Goal: Task Accomplishment & Management: Use online tool/utility

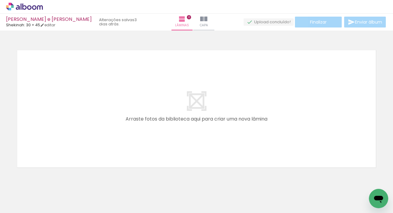
scroll to position [15, 0]
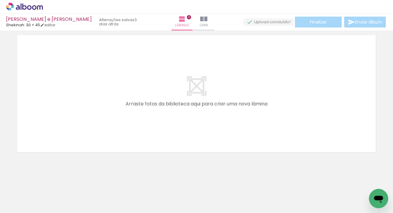
click at [65, 189] on div at bounding box center [61, 193] width 30 height 20
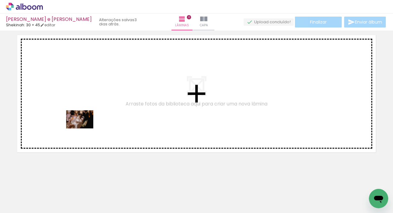
drag, startPoint x: 72, startPoint y: 196, endPoint x: 84, endPoint y: 129, distance: 67.8
click at [84, 129] on quentale-workspace at bounding box center [196, 106] width 393 height 213
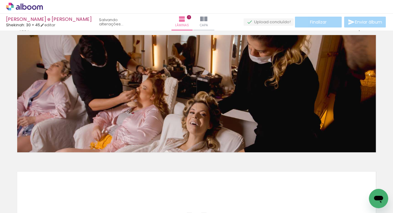
scroll to position [152, 0]
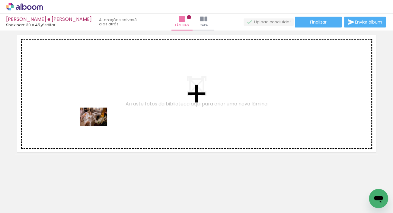
drag, startPoint x: 94, startPoint y: 188, endPoint x: 98, endPoint y: 124, distance: 65.1
click at [98, 124] on quentale-workspace at bounding box center [196, 106] width 393 height 213
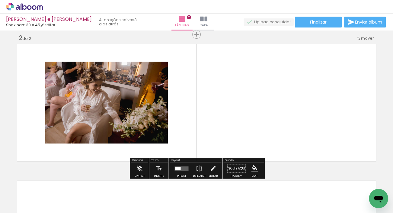
scroll to position [142, 0]
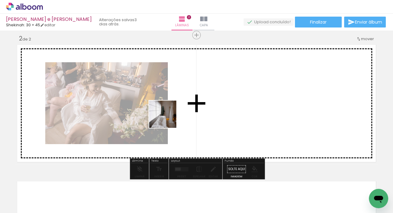
drag, startPoint x: 132, startPoint y: 197, endPoint x: 176, endPoint y: 106, distance: 100.9
click at [176, 106] on quentale-workspace at bounding box center [196, 106] width 393 height 213
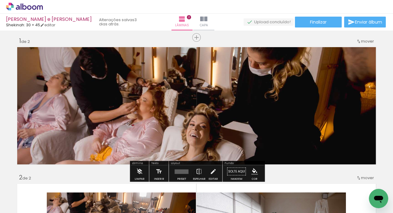
scroll to position [2, 0]
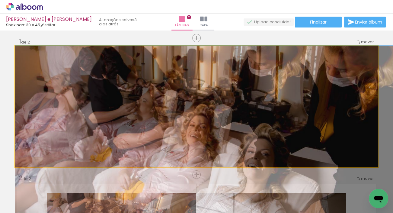
click at [177, 86] on quentale-photo at bounding box center [196, 106] width 363 height 121
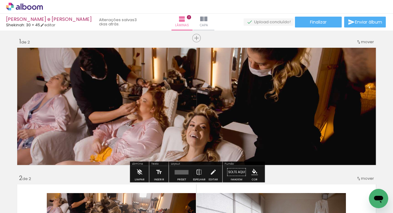
click at [211, 145] on quentale-photo at bounding box center [196, 106] width 363 height 121
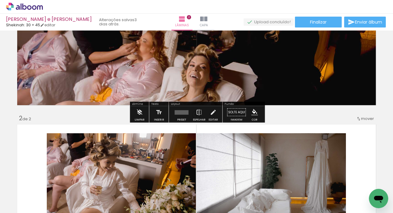
scroll to position [65, 0]
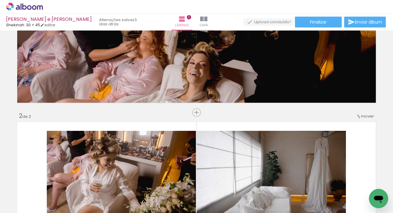
click at [167, 142] on quentale-photo at bounding box center [121, 181] width 149 height 100
click at [243, 151] on quentale-photo at bounding box center [272, 181] width 150 height 100
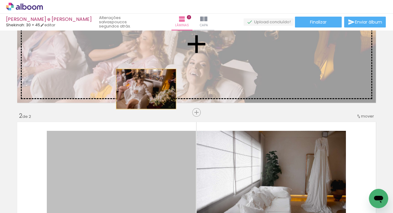
drag, startPoint x: 146, startPoint y: 150, endPoint x: 146, endPoint y: 88, distance: 61.3
click at [146, 88] on div "Inserir lâmina 1 de 2 Inserir lâmina 2 de 2" at bounding box center [196, 173] width 393 height 410
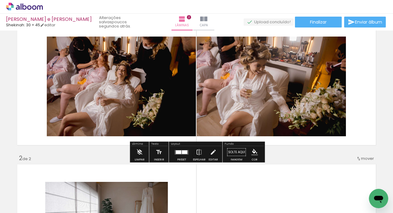
scroll to position [23, 0]
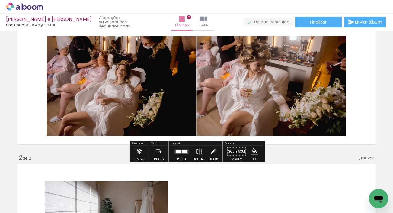
click at [182, 152] on div at bounding box center [184, 152] width 5 height 4
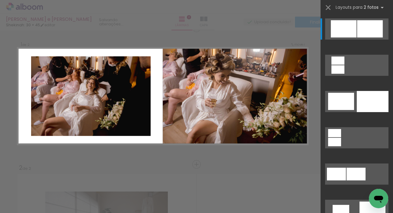
scroll to position [6, 0]
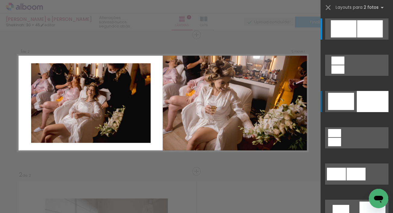
click at [348, 103] on div at bounding box center [341, 101] width 26 height 17
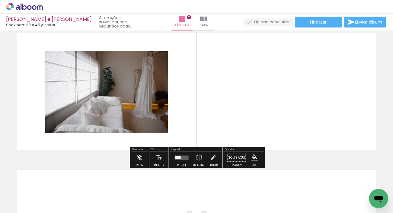
scroll to position [153, 0]
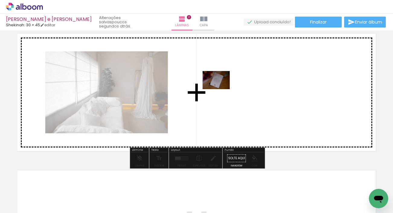
drag, startPoint x: 170, startPoint y: 191, endPoint x: 221, endPoint y: 89, distance: 113.7
click at [221, 89] on quentale-workspace at bounding box center [196, 106] width 393 height 213
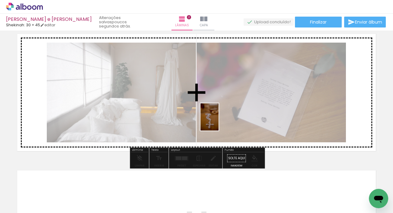
drag, startPoint x: 195, startPoint y: 201, endPoint x: 219, endPoint y: 120, distance: 84.5
click at [219, 120] on quentale-workspace at bounding box center [196, 106] width 393 height 213
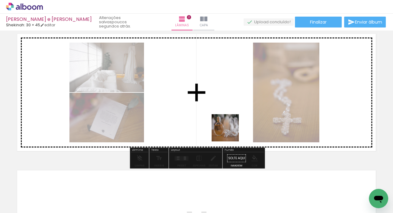
drag, startPoint x: 230, startPoint y: 191, endPoint x: 230, endPoint y: 119, distance: 72.5
click at [230, 119] on quentale-workspace at bounding box center [196, 106] width 393 height 213
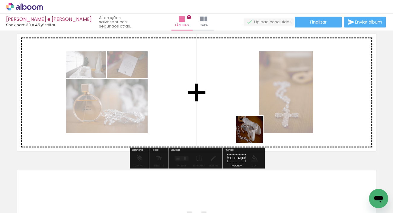
drag, startPoint x: 273, startPoint y: 195, endPoint x: 249, endPoint y: 116, distance: 82.2
click at [249, 116] on quentale-workspace at bounding box center [196, 106] width 393 height 213
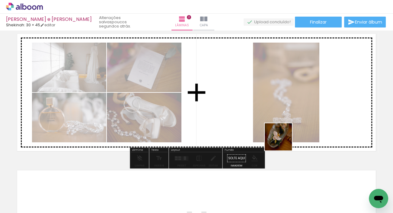
drag, startPoint x: 302, startPoint y: 190, endPoint x: 281, endPoint y: 138, distance: 56.4
click at [281, 138] on quentale-workspace at bounding box center [196, 106] width 393 height 213
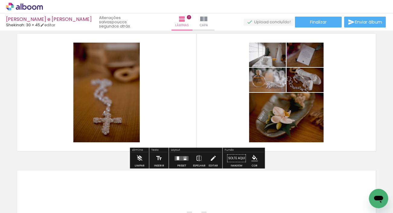
drag, startPoint x: 331, startPoint y: 188, endPoint x: 263, endPoint y: 122, distance: 95.3
click at [263, 122] on quentale-workspace at bounding box center [196, 106] width 393 height 213
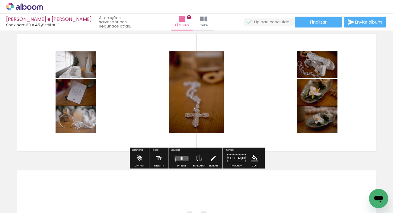
click at [313, 94] on div at bounding box center [316, 95] width 7 height 6
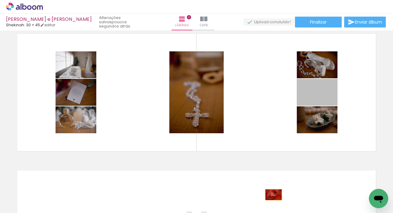
drag, startPoint x: 306, startPoint y: 101, endPoint x: 273, endPoint y: 194, distance: 98.7
click at [273, 194] on quentale-workspace at bounding box center [196, 106] width 393 height 213
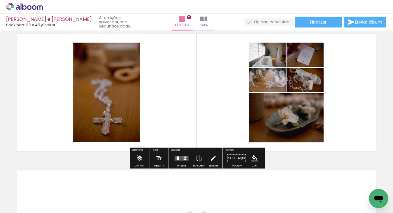
scroll to position [0, 114]
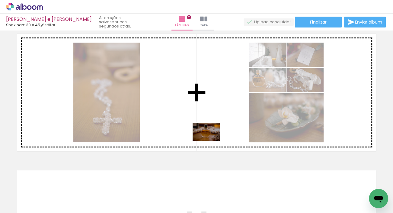
drag, startPoint x: 249, startPoint y: 193, endPoint x: 211, endPoint y: 141, distance: 64.4
click at [211, 141] on quentale-workspace at bounding box center [196, 106] width 393 height 213
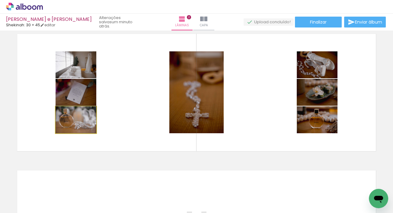
click at [86, 124] on quentale-photo at bounding box center [76, 119] width 41 height 27
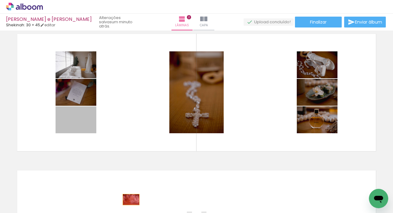
drag, startPoint x: 86, startPoint y: 121, endPoint x: 131, endPoint y: 201, distance: 91.4
click at [131, 201] on quentale-workspace at bounding box center [196, 106] width 393 height 213
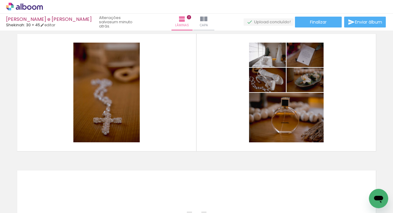
click at [130, 200] on div at bounding box center [116, 193] width 30 height 20
click at [130, 197] on div at bounding box center [116, 193] width 30 height 20
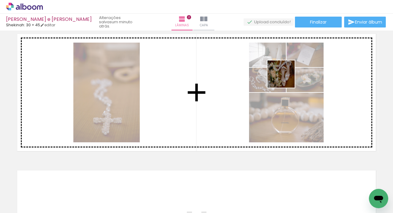
drag, startPoint x: 286, startPoint y: 99, endPoint x: 285, endPoint y: 76, distance: 23.3
click at [285, 76] on quentale-workspace at bounding box center [196, 106] width 393 height 213
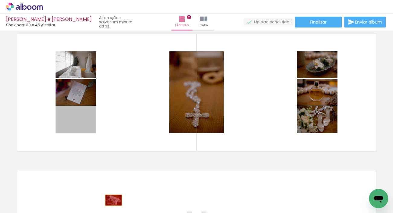
drag, startPoint x: 86, startPoint y: 125, endPoint x: 113, endPoint y: 199, distance: 79.2
click at [114, 200] on quentale-workspace at bounding box center [196, 106] width 393 height 213
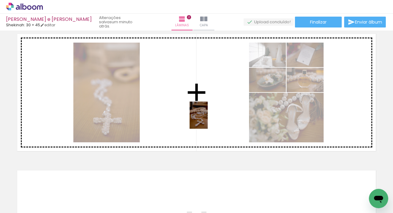
drag, startPoint x: 268, startPoint y: 158, endPoint x: 207, endPoint y: 120, distance: 72.4
click at [207, 120] on quentale-workspace at bounding box center [196, 106] width 393 height 213
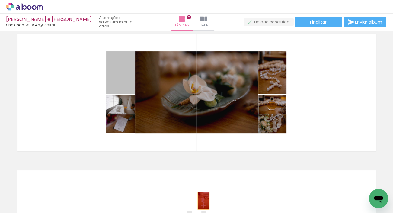
drag, startPoint x: 121, startPoint y: 80, endPoint x: 204, endPoint y: 201, distance: 146.7
click at [204, 201] on quentale-workspace at bounding box center [196, 106] width 393 height 213
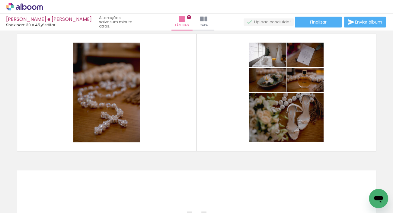
scroll to position [0, 236]
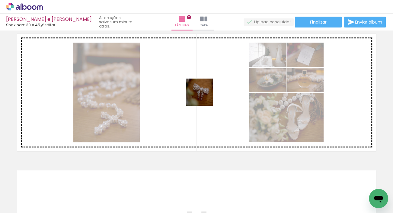
drag, startPoint x: 237, startPoint y: 197, endPoint x: 202, endPoint y: 94, distance: 109.2
click at [202, 93] on quentale-workspace at bounding box center [196, 106] width 393 height 213
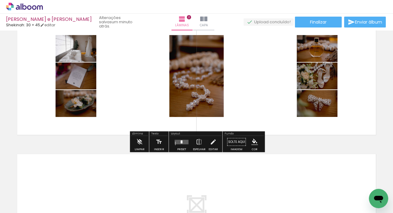
scroll to position [171, 0]
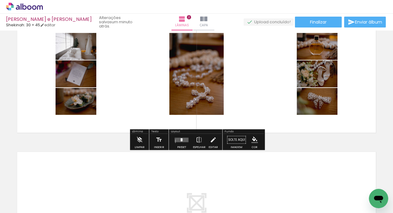
click at [181, 140] on div at bounding box center [182, 139] width 2 height 3
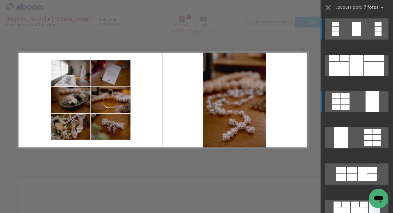
scroll to position [142, 0]
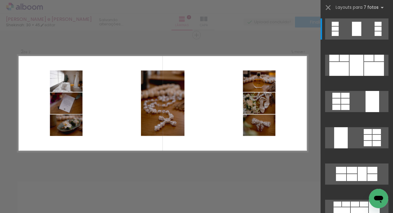
click at [360, 76] on div at bounding box center [357, 68] width 72 height 36
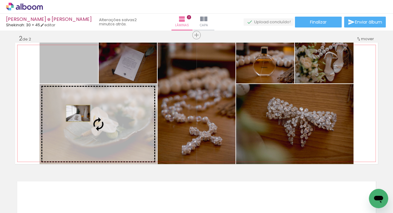
drag, startPoint x: 75, startPoint y: 77, endPoint x: 78, endPoint y: 113, distance: 36.0
click at [0, 0] on slot at bounding box center [0, 0] width 0 height 0
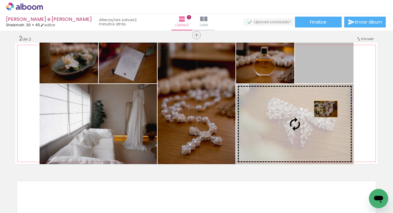
drag, startPoint x: 333, startPoint y: 84, endPoint x: 326, endPoint y: 109, distance: 26.3
click at [0, 0] on slot at bounding box center [0, 0] width 0 height 0
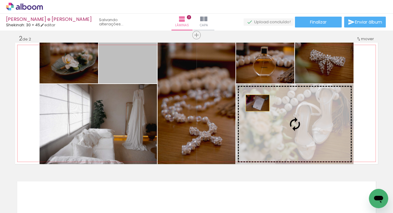
drag, startPoint x: 130, startPoint y: 64, endPoint x: 258, endPoint y: 103, distance: 132.8
click at [0, 0] on slot at bounding box center [0, 0] width 0 height 0
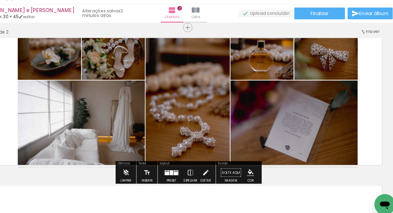
click at [297, 110] on quentale-photo at bounding box center [294, 124] width 117 height 80
click at [267, 91] on div at bounding box center [262, 90] width 24 height 10
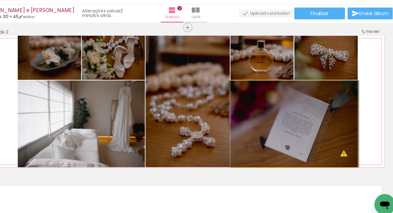
type paper-slider "100"
drag, startPoint x: 267, startPoint y: 91, endPoint x: 250, endPoint y: 91, distance: 16.3
click at [250, 91] on div at bounding box center [250, 90] width 5 height 5
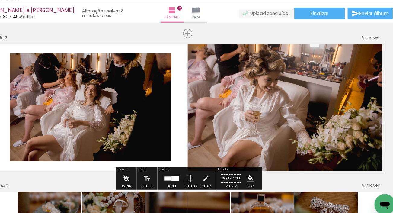
scroll to position [14, 0]
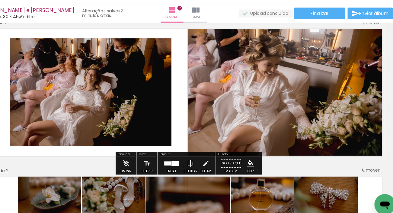
click at [165, 85] on quentale-photo at bounding box center [107, 95] width 150 height 100
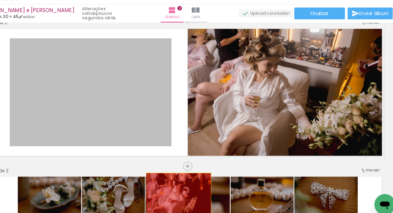
drag, startPoint x: 165, startPoint y: 85, endPoint x: 188, endPoint y: 190, distance: 107.5
click at [188, 190] on quentale-workspace at bounding box center [196, 106] width 393 height 213
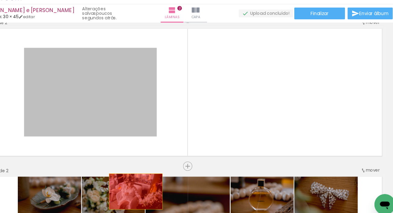
drag, startPoint x: 141, startPoint y: 104, endPoint x: 149, endPoint y: 187, distance: 83.7
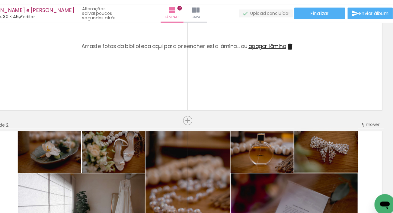
scroll to position [57, 0]
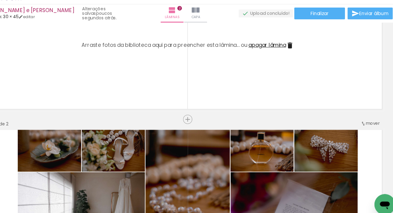
click at [270, 51] on span "apagar lâmina" at bounding box center [270, 51] width 35 height 7
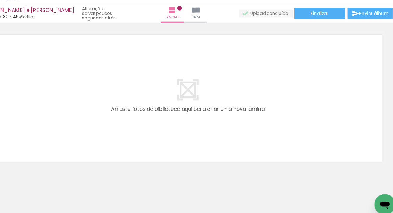
scroll to position [146, 0]
drag, startPoint x: 267, startPoint y: 193, endPoint x: 235, endPoint y: 142, distance: 60.4
click at [235, 142] on quentale-workspace at bounding box center [196, 106] width 393 height 213
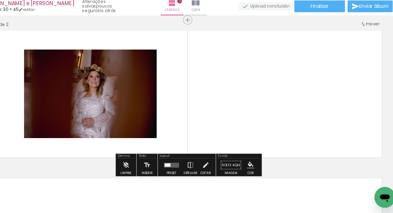
scroll to position [142, 0]
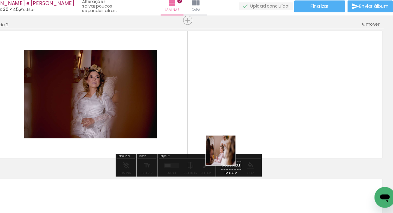
drag, startPoint x: 232, startPoint y: 190, endPoint x: 232, endPoint y: 130, distance: 59.8
click at [232, 130] on quentale-workspace at bounding box center [196, 106] width 393 height 213
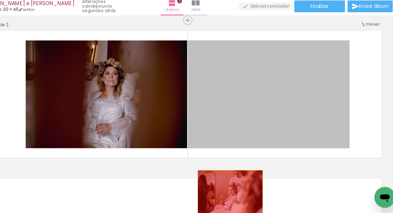
drag, startPoint x: 243, startPoint y: 136, endPoint x: 236, endPoint y: 193, distance: 57.5
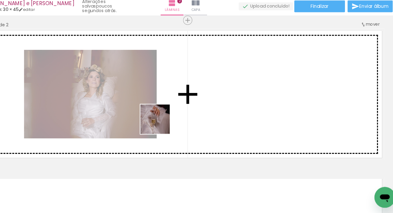
drag, startPoint x: 123, startPoint y: 191, endPoint x: 176, endPoint y: 126, distance: 83.5
click at [176, 126] on quentale-workspace at bounding box center [196, 106] width 393 height 213
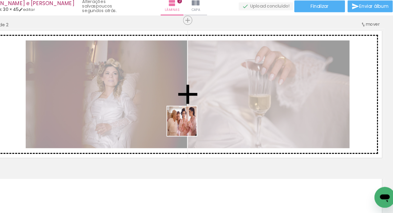
drag, startPoint x: 196, startPoint y: 190, endPoint x: 196, endPoint y: 128, distance: 62.2
click at [196, 128] on quentale-workspace at bounding box center [196, 106] width 393 height 213
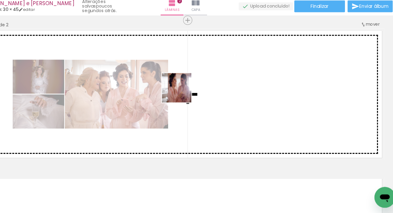
drag, startPoint x: 161, startPoint y: 197, endPoint x: 191, endPoint y: 101, distance: 100.3
click at [191, 101] on quentale-workspace at bounding box center [196, 106] width 393 height 213
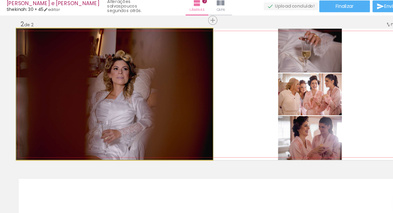
click at [174, 102] on quentale-photo at bounding box center [106, 103] width 182 height 121
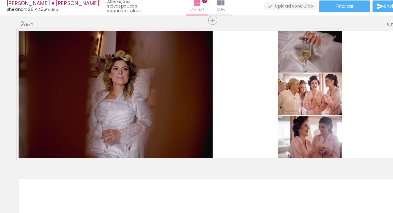
scroll to position [0, 678]
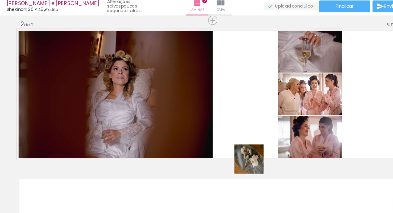
drag, startPoint x: 235, startPoint y: 199, endPoint x: 233, endPoint y: 153, distance: 46.0
click at [233, 153] on quentale-workspace at bounding box center [196, 106] width 393 height 213
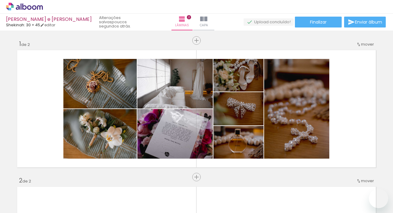
click at [108, 199] on quentale-workspace at bounding box center [196, 106] width 393 height 213
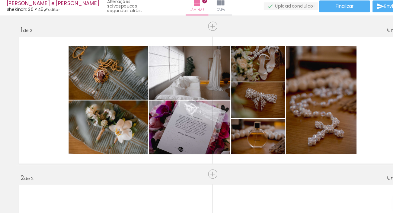
scroll to position [0, 989]
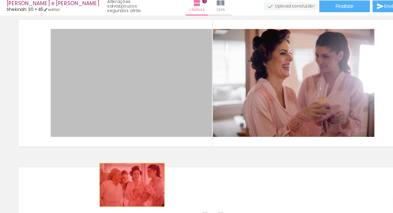
drag, startPoint x: 124, startPoint y: 102, endPoint x: 121, endPoint y: 189, distance: 87.6
click at [121, 189] on quentale-workspace at bounding box center [196, 106] width 393 height 213
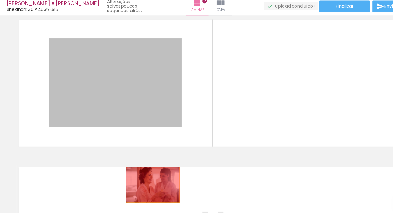
drag, startPoint x: 148, startPoint y: 103, endPoint x: 141, endPoint y: 191, distance: 87.8
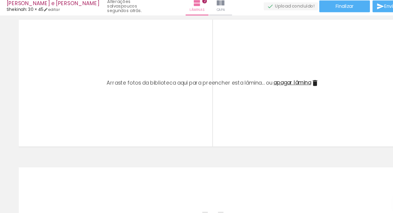
scroll to position [0, 0]
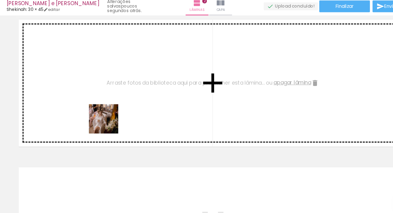
drag, startPoint x: 100, startPoint y: 195, endPoint x: 101, endPoint y: 119, distance: 76.1
click at [101, 119] on quentale-workspace at bounding box center [196, 106] width 393 height 213
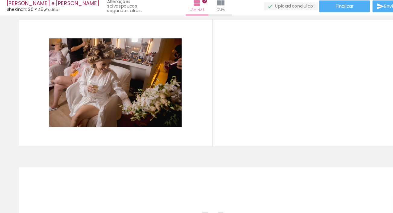
scroll to position [0, 382]
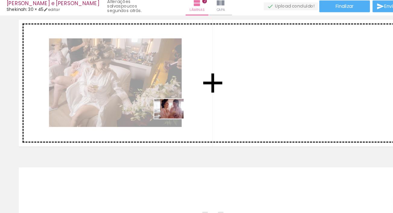
drag, startPoint x: 157, startPoint y: 193, endPoint x: 161, endPoint y: 125, distance: 68.4
click at [161, 125] on quentale-workspace at bounding box center [196, 106] width 393 height 213
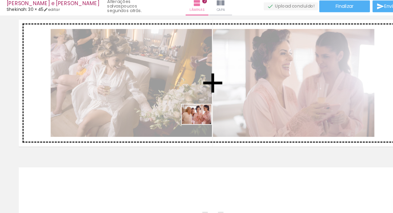
drag, startPoint x: 183, startPoint y: 198, endPoint x: 186, endPoint y: 130, distance: 67.7
click at [186, 130] on quentale-workspace at bounding box center [196, 106] width 393 height 213
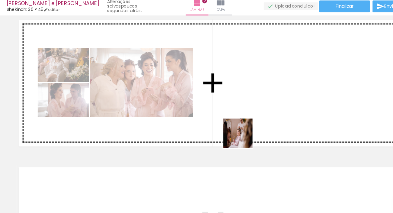
drag, startPoint x: 224, startPoint y: 195, endPoint x: 223, endPoint y: 123, distance: 72.5
click at [223, 123] on quentale-workspace at bounding box center [196, 106] width 393 height 213
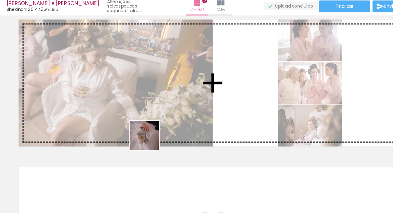
drag, startPoint x: 118, startPoint y: 195, endPoint x: 159, endPoint y: 130, distance: 76.8
click at [159, 130] on quentale-workspace at bounding box center [196, 106] width 393 height 213
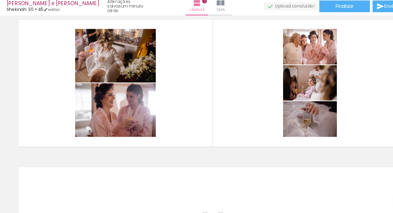
click at [183, 145] on quentale-layouter at bounding box center [196, 92] width 363 height 121
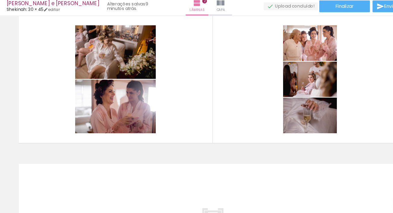
scroll to position [155, 0]
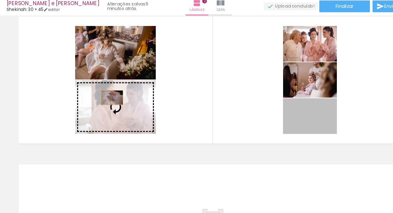
drag, startPoint x: 291, startPoint y: 125, endPoint x: 98, endPoint y: 107, distance: 193.9
click at [0, 0] on slot at bounding box center [0, 0] width 0 height 0
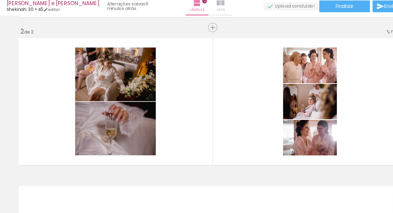
scroll to position [135, 0]
click at [178, 21] on iron-icon at bounding box center [181, 18] width 7 height 7
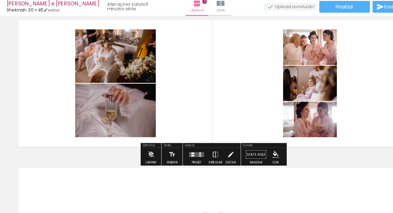
scroll to position [159, 0]
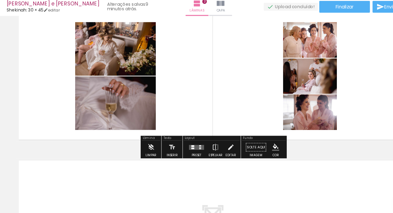
click at [178, 152] on quentale-layouter at bounding box center [182, 152] width 14 height 5
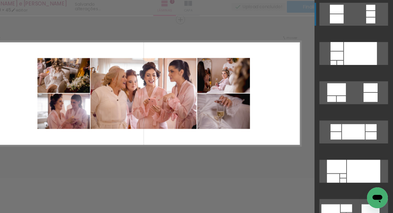
scroll to position [142, 0]
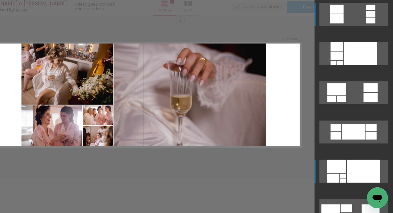
click at [372, 178] on div at bounding box center [366, 173] width 31 height 21
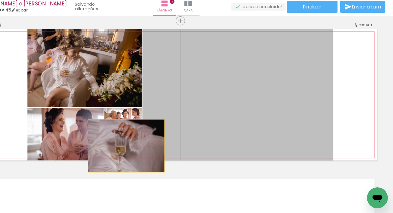
drag, startPoint x: 281, startPoint y: 131, endPoint x: 146, endPoint y: 150, distance: 136.4
click at [0, 0] on slot at bounding box center [0, 0] width 0 height 0
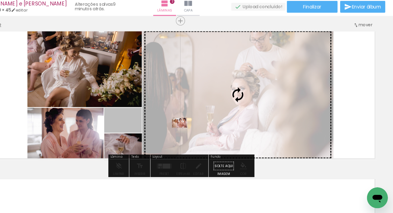
drag, startPoint x: 162, startPoint y: 131, endPoint x: 201, endPoint y: 128, distance: 40.0
click at [0, 0] on slot at bounding box center [0, 0] width 0 height 0
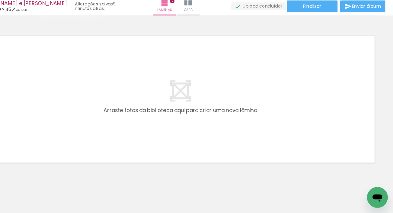
scroll to position [0, 489]
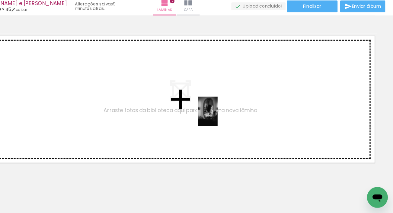
drag, startPoint x: 224, startPoint y: 174, endPoint x: 231, endPoint y: 124, distance: 51.2
click at [231, 124] on quentale-workspace at bounding box center [196, 106] width 393 height 213
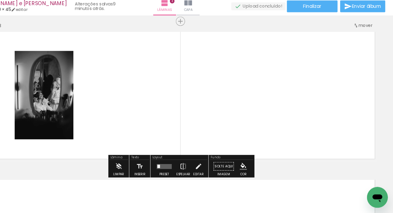
scroll to position [279, 0]
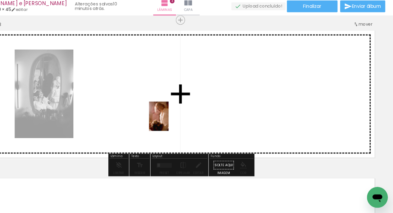
drag, startPoint x: 181, startPoint y: 190, endPoint x: 190, endPoint y: 136, distance: 54.6
click at [186, 128] on quentale-workspace at bounding box center [196, 106] width 393 height 213
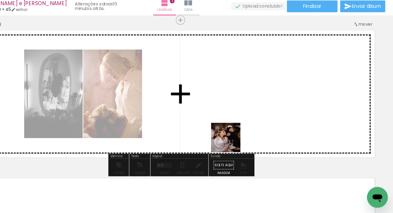
drag, startPoint x: 245, startPoint y: 195, endPoint x: 259, endPoint y: 158, distance: 40.3
click at [243, 146] on quentale-workspace at bounding box center [196, 106] width 393 height 213
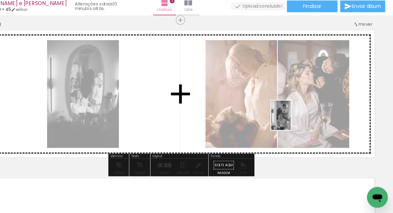
drag, startPoint x: 316, startPoint y: 199, endPoint x: 298, endPoint y: 128, distance: 73.1
click at [299, 127] on quentale-workspace at bounding box center [196, 106] width 393 height 213
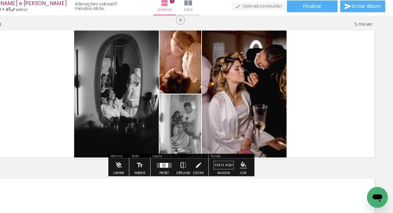
click at [185, 167] on quentale-layouter at bounding box center [182, 168] width 14 height 5
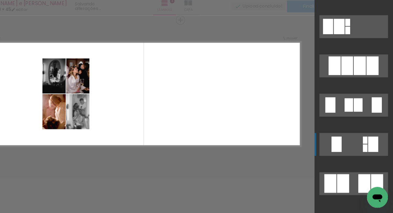
scroll to position [405, 0]
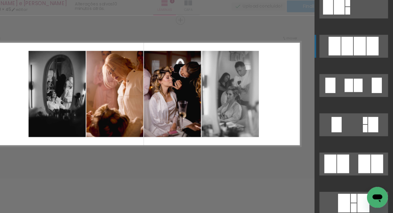
click at [371, 53] on div at bounding box center [374, 58] width 11 height 17
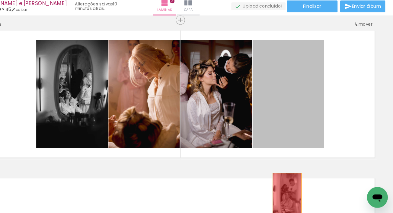
drag, startPoint x: 293, startPoint y: 116, endPoint x: 295, endPoint y: 197, distance: 80.7
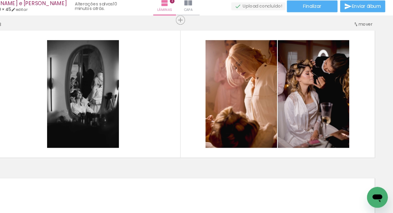
scroll to position [0, 645]
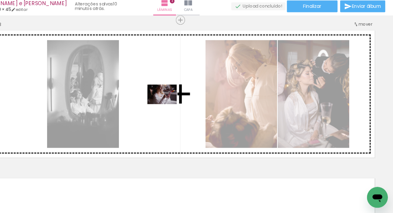
click at [184, 112] on quentale-workspace at bounding box center [196, 106] width 393 height 213
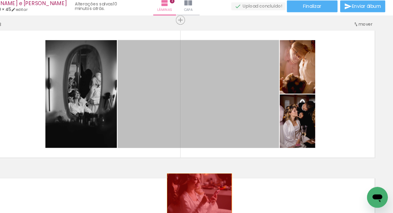
drag, startPoint x: 239, startPoint y: 112, endPoint x: 214, endPoint y: 196, distance: 87.7
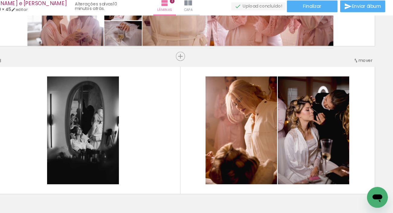
scroll to position [268, 0]
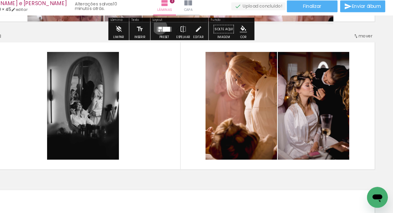
click at [176, 41] on div at bounding box center [177, 42] width 3 height 2
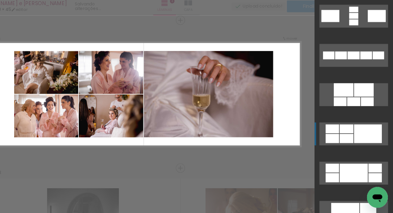
scroll to position [304, 0]
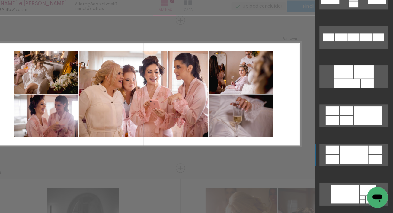
click at [361, 152] on div at bounding box center [357, 159] width 26 height 17
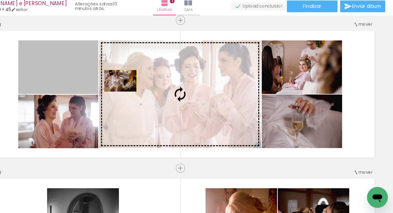
drag, startPoint x: 122, startPoint y: 88, endPoint x: 150, endPoint y: 91, distance: 27.6
click at [0, 0] on slot at bounding box center [0, 0] width 0 height 0
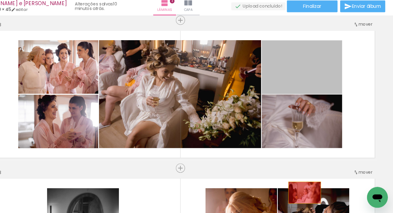
drag, startPoint x: 306, startPoint y: 76, endPoint x: 288, endPoint y: 194, distance: 119.2
click at [311, 194] on quentale-workspace at bounding box center [196, 106] width 393 height 213
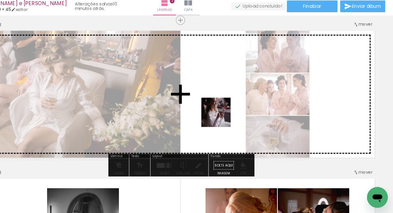
drag, startPoint x: 204, startPoint y: 195, endPoint x: 236, endPoint y: 123, distance: 78.1
click at [234, 124] on quentale-workspace at bounding box center [196, 106] width 393 height 213
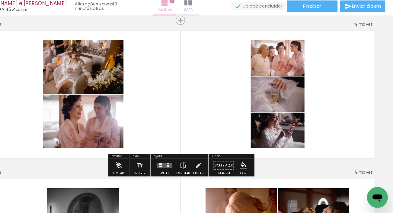
click at [175, 23] on span "Lâminas" at bounding box center [182, 25] width 14 height 5
click at [181, 166] on div at bounding box center [181, 169] width 16 height 12
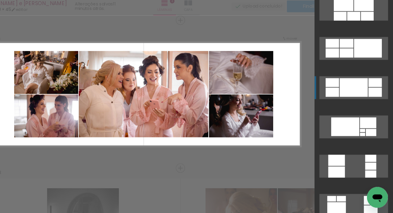
scroll to position [373, 0]
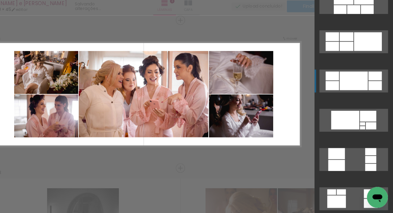
click at [357, 96] on div at bounding box center [357, 90] width 26 height 17
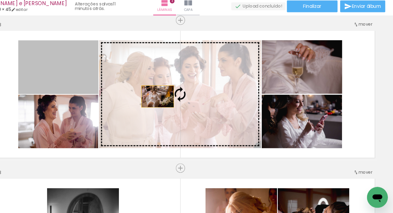
drag, startPoint x: 92, startPoint y: 90, endPoint x: 185, endPoint y: 106, distance: 94.1
click at [0, 0] on slot at bounding box center [0, 0] width 0 height 0
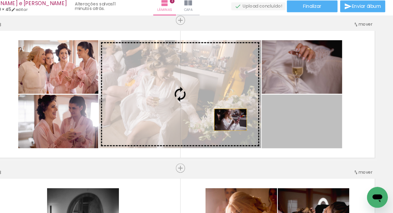
drag, startPoint x: 298, startPoint y: 132, endPoint x: 239, endPoint y: 126, distance: 59.8
click at [0, 0] on slot at bounding box center [0, 0] width 0 height 0
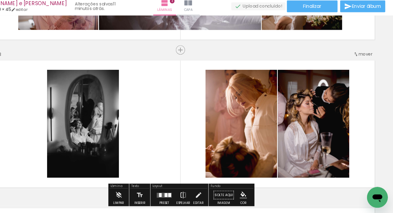
scroll to position [273, 0]
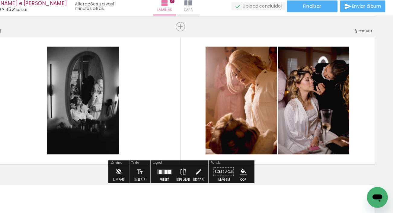
click at [197, 129] on quentale-layouter at bounding box center [196, 108] width 363 height 121
drag, startPoint x: 213, startPoint y: 86, endPoint x: 193, endPoint y: 116, distance: 35.6
click at [213, 86] on quentale-layouter at bounding box center [196, 108] width 363 height 121
click at [179, 174] on quentale-layouter at bounding box center [182, 174] width 14 height 5
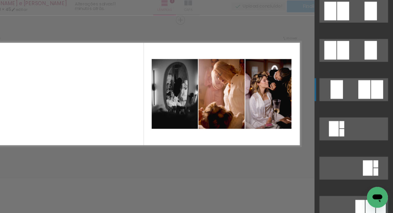
scroll to position [0, 0]
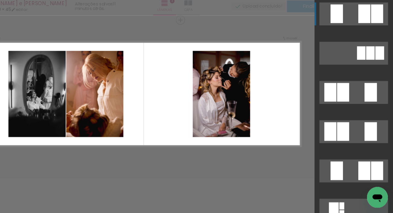
click at [339, 102] on div at bounding box center [335, 101] width 11 height 17
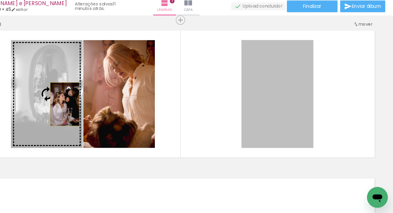
drag, startPoint x: 281, startPoint y: 114, endPoint x: 88, endPoint y: 112, distance: 192.1
click at [0, 0] on slot at bounding box center [0, 0] width 0 height 0
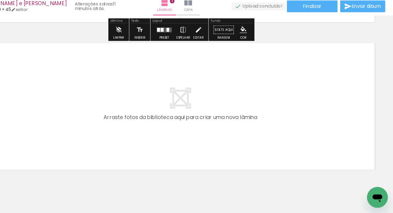
scroll to position [425, 0]
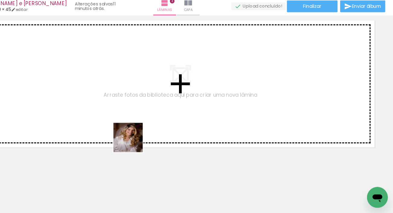
drag, startPoint x: 137, startPoint y: 175, endPoint x: 172, endPoint y: 154, distance: 40.2
click at [160, 133] on quentale-workspace at bounding box center [196, 106] width 393 height 213
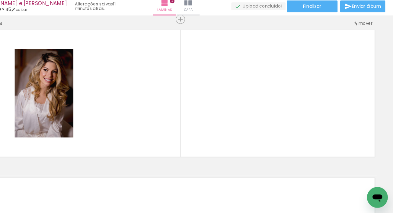
scroll to position [415, 0]
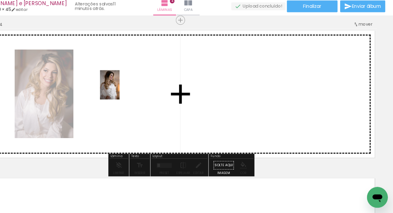
click at [135, 99] on quentale-workspace at bounding box center [196, 106] width 393 height 213
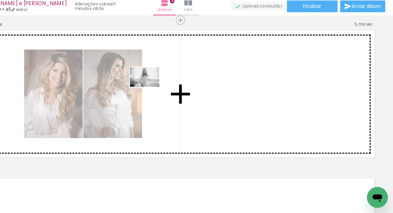
drag, startPoint x: 314, startPoint y: 188, endPoint x: 169, endPoint y: 97, distance: 171.8
click at [168, 96] on quentale-workspace at bounding box center [196, 106] width 393 height 213
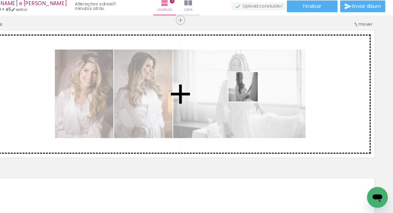
drag, startPoint x: 314, startPoint y: 158, endPoint x: 258, endPoint y: 100, distance: 80.5
click at [258, 100] on quentale-workspace at bounding box center [196, 106] width 393 height 213
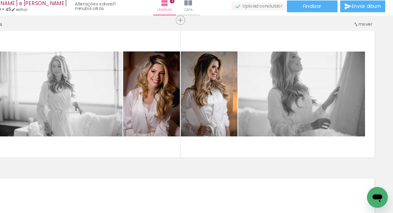
scroll to position [0, 841]
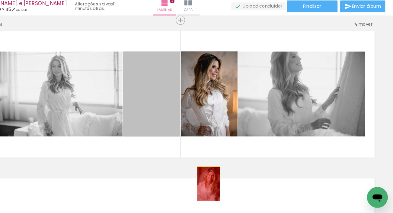
drag, startPoint x: 180, startPoint y: 121, endPoint x: 223, endPoint y: 188, distance: 80.1
click at [223, 187] on quentale-workspace at bounding box center [196, 106] width 393 height 213
click at [223, 188] on quentale-thumb at bounding box center [234, 192] width 34 height 35
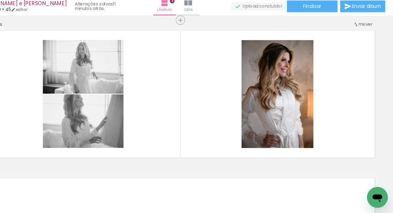
drag, startPoint x: 250, startPoint y: 112, endPoint x: 235, endPoint y: 195, distance: 83.9
click at [235, 195] on quentale-workspace at bounding box center [196, 106] width 393 height 213
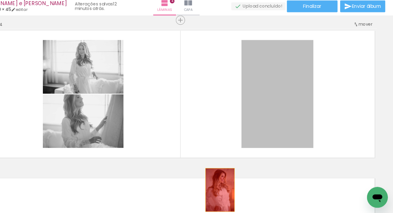
drag, startPoint x: 305, startPoint y: 112, endPoint x: 233, endPoint y: 191, distance: 106.9
click at [233, 191] on quentale-workspace at bounding box center [196, 106] width 393 height 213
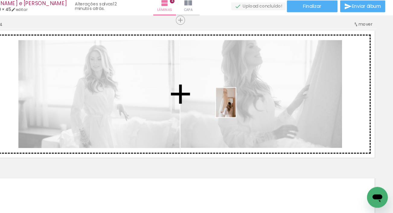
drag, startPoint x: 199, startPoint y: 194, endPoint x: 248, endPoint y: 115, distance: 92.6
click at [248, 115] on quentale-workspace at bounding box center [196, 106] width 393 height 213
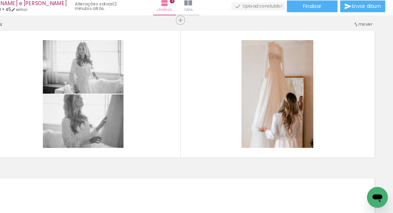
scroll to position [0, 841]
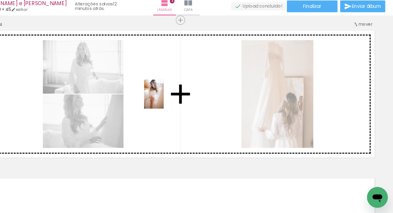
drag, startPoint x: 299, startPoint y: 190, endPoint x: 179, endPoint y: 106, distance: 146.1
click at [180, 106] on quentale-workspace at bounding box center [196, 106] width 393 height 213
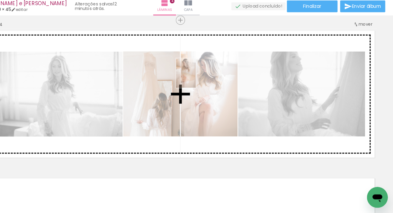
drag, startPoint x: 301, startPoint y: 191, endPoint x: 211, endPoint y: 88, distance: 137.4
click at [211, 88] on quentale-workspace at bounding box center [196, 106] width 393 height 213
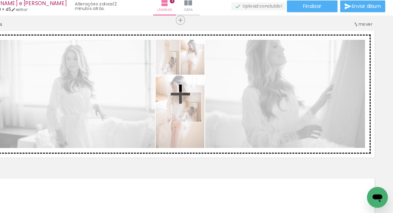
drag, startPoint x: 206, startPoint y: 195, endPoint x: 207, endPoint y: 119, distance: 76.1
click at [207, 119] on quentale-workspace at bounding box center [196, 106] width 393 height 213
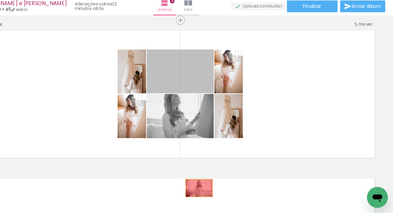
drag, startPoint x: 168, startPoint y: 85, endPoint x: 215, endPoint y: 192, distance: 116.6
click at [215, 192] on quentale-workspace at bounding box center [196, 106] width 393 height 213
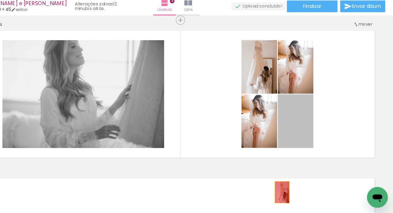
drag, startPoint x: 301, startPoint y: 141, endPoint x: 290, endPoint y: 194, distance: 54.1
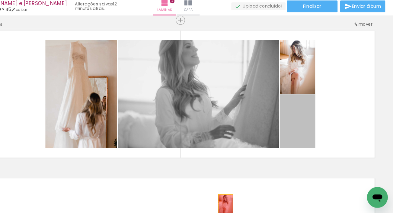
drag, startPoint x: 257, startPoint y: 180, endPoint x: 239, endPoint y: 205, distance: 30.9
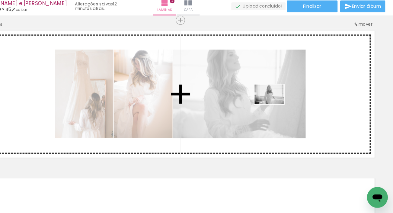
drag, startPoint x: 142, startPoint y: 196, endPoint x: 283, endPoint y: 113, distance: 164.2
click at [283, 112] on quentale-workspace at bounding box center [196, 106] width 393 height 213
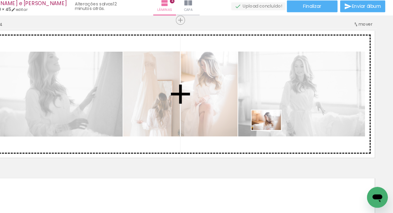
drag, startPoint x: 272, startPoint y: 192, endPoint x: 281, endPoint y: 136, distance: 56.6
click at [281, 136] on quentale-workspace at bounding box center [196, 106] width 393 height 213
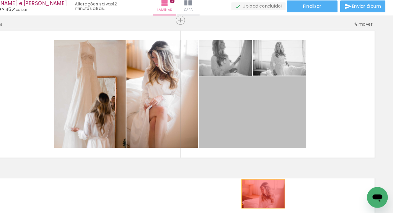
drag, startPoint x: 294, startPoint y: 141, endPoint x: 272, endPoint y: 197, distance: 60.1
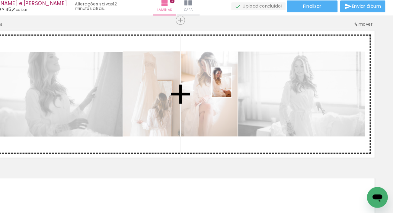
drag, startPoint x: 333, startPoint y: 194, endPoint x: 243, endPoint y: 97, distance: 132.5
click at [243, 97] on quentale-workspace at bounding box center [196, 106] width 393 height 213
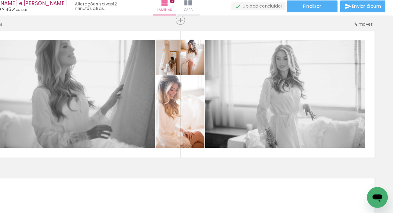
scroll to position [0, 974]
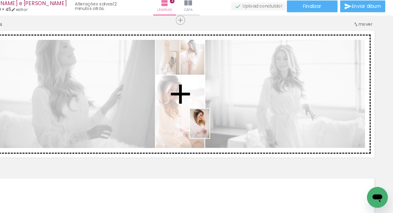
drag, startPoint x: 136, startPoint y: 178, endPoint x: 224, endPoint y: 135, distance: 97.9
click at [223, 135] on quentale-workspace at bounding box center [196, 106] width 393 height 213
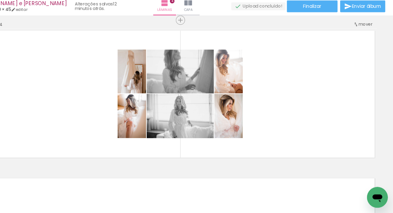
scroll to position [0, 646]
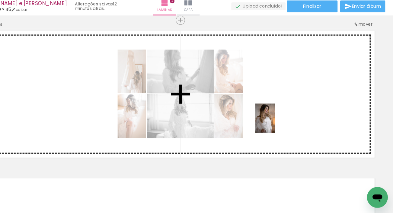
click at [284, 130] on quentale-workspace at bounding box center [196, 106] width 393 height 213
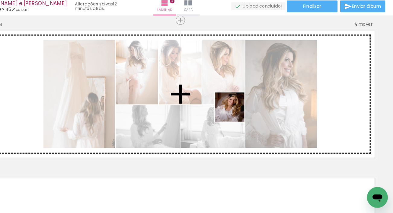
drag, startPoint x: 129, startPoint y: 195, endPoint x: 254, endPoint y: 126, distance: 143.2
click at [251, 117] on quentale-workspace at bounding box center [196, 106] width 393 height 213
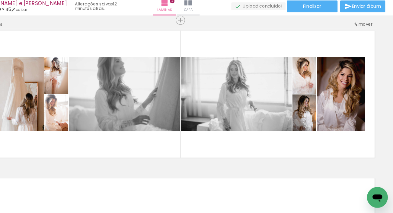
click at [209, 141] on quentale-layouter at bounding box center [196, 102] width 363 height 121
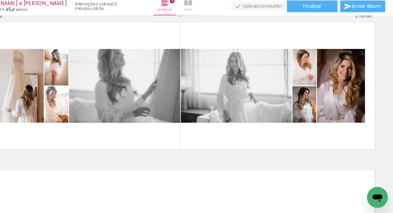
scroll to position [423, 0]
click at [175, 23] on span "Lâminas" at bounding box center [182, 25] width 14 height 5
click at [178, 20] on iron-icon at bounding box center [181, 18] width 7 height 7
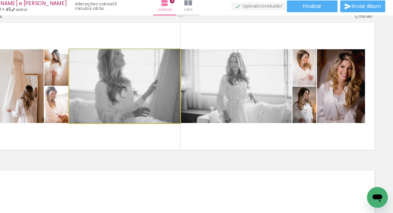
click at [188, 108] on quentale-photo at bounding box center [145, 96] width 103 height 68
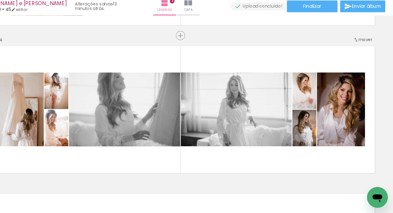
scroll to position [403, 0]
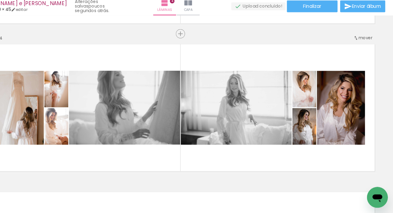
click at [236, 121] on quentale-photo at bounding box center [248, 116] width 103 height 68
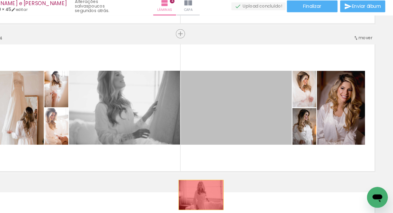
drag, startPoint x: 237, startPoint y: 120, endPoint x: 215, endPoint y: 196, distance: 78.8
click at [215, 196] on quentale-workspace at bounding box center [196, 106] width 393 height 213
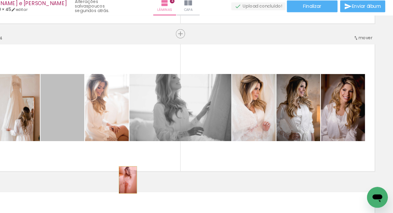
drag, startPoint x: 105, startPoint y: 147, endPoint x: 150, endPoint y: 185, distance: 59.4
click at [150, 185] on quentale-workspace at bounding box center [196, 106] width 393 height 213
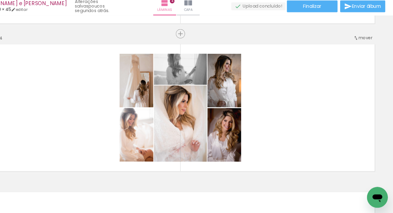
click at [165, 111] on div at bounding box center [156, 91] width 33 height 50
click at [278, 175] on quentale-workspace at bounding box center [196, 106] width 393 height 213
drag, startPoint x: 272, startPoint y: 175, endPoint x: 273, endPoint y: 179, distance: 4.2
click at [273, 179] on quentale-thumb at bounding box center [260, 192] width 34 height 35
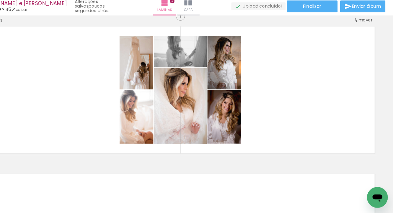
scroll to position [420, 0]
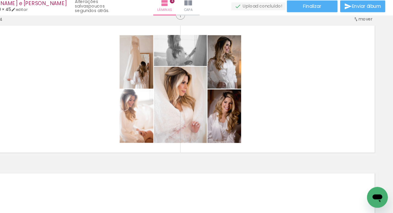
click at [226, 126] on quentale-photo at bounding box center [237, 124] width 31 height 50
click at [178, 22] on iron-icon at bounding box center [181, 18] width 7 height 7
click at [0, 0] on slot "Lâminas 4" at bounding box center [0, 0] width 0 height 0
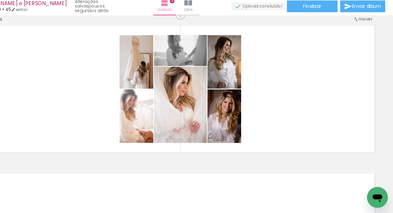
click at [139, 134] on quentale-layouter at bounding box center [196, 98] width 363 height 121
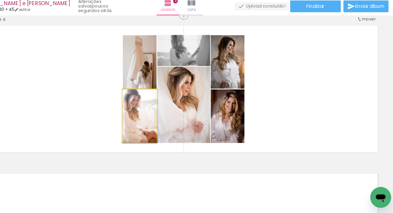
click at [161, 132] on quentale-photo at bounding box center [155, 124] width 31 height 50
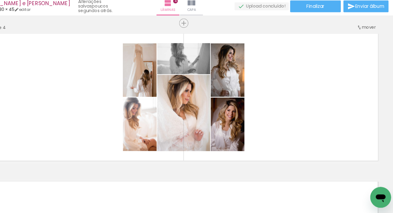
click at [205, 116] on quentale-photo at bounding box center [196, 120] width 49 height 70
click at [299, 118] on quentale-layouter at bounding box center [196, 105] width 363 height 121
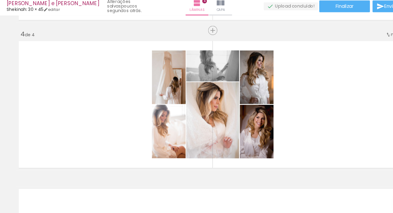
scroll to position [405, 0]
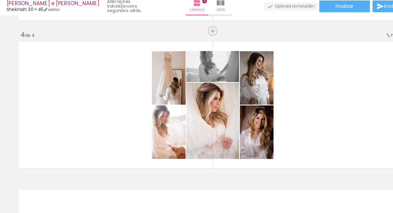
click at [308, 116] on quentale-layouter at bounding box center [196, 113] width 363 height 121
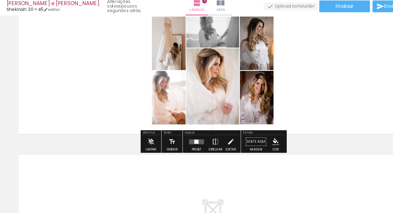
scroll to position [436, 0]
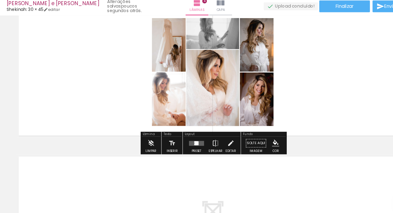
click at [184, 149] on quentale-layouter at bounding box center [182, 148] width 14 height 5
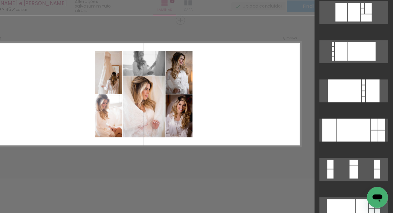
scroll to position [0, 0]
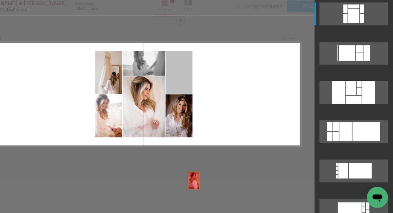
drag, startPoint x: 200, startPoint y: 95, endPoint x: 212, endPoint y: 207, distance: 112.7
click at [212, 208] on quentale-workspace at bounding box center [196, 106] width 393 height 213
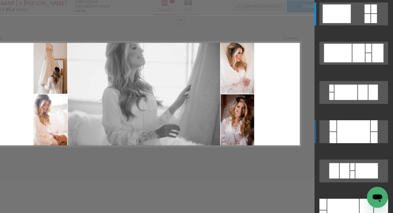
click at [359, 137] on div at bounding box center [357, 137] width 31 height 21
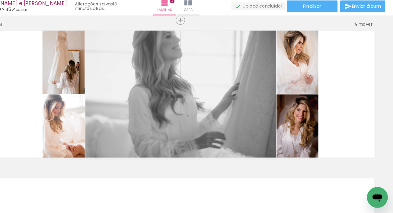
click at [235, 70] on quentale-photo at bounding box center [197, 102] width 176 height 121
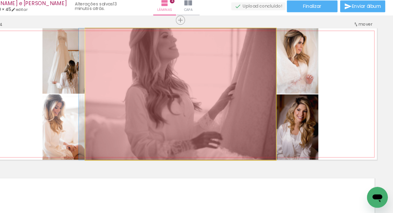
drag, startPoint x: 235, startPoint y: 70, endPoint x: 223, endPoint y: 164, distance: 94.6
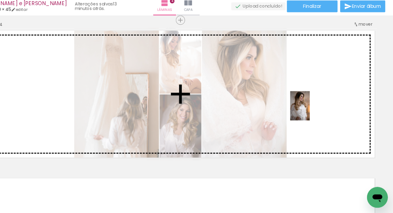
drag, startPoint x: 292, startPoint y: 192, endPoint x: 317, endPoint y: 122, distance: 73.6
click at [317, 117] on quentale-workspace at bounding box center [196, 106] width 393 height 213
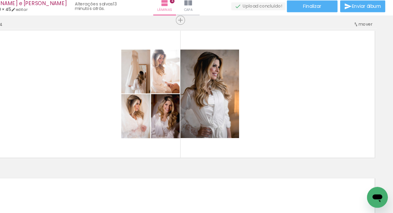
scroll to position [0, 1206]
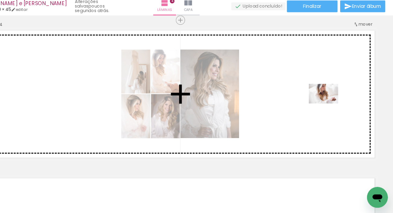
drag, startPoint x: 175, startPoint y: 195, endPoint x: 333, endPoint y: 113, distance: 177.9
click at [333, 112] on quentale-workspace at bounding box center [196, 106] width 393 height 213
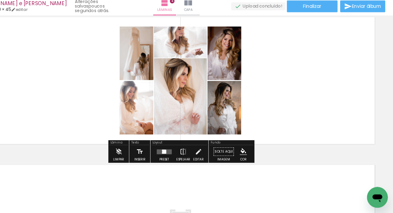
scroll to position [428, 0]
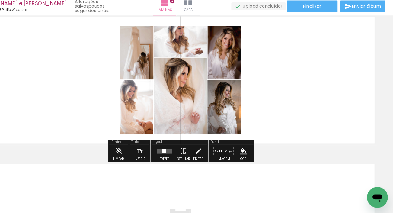
click at [182, 156] on quentale-layouter at bounding box center [182, 155] width 14 height 5
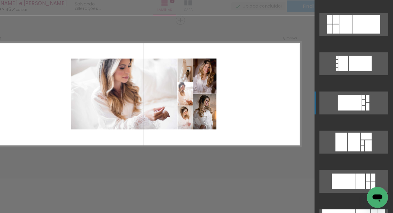
scroll to position [113, 0]
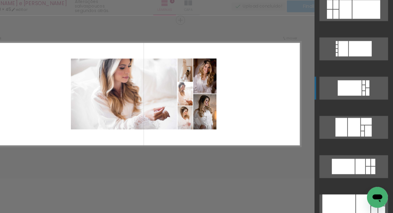
click at [359, 95] on div at bounding box center [353, 97] width 22 height 14
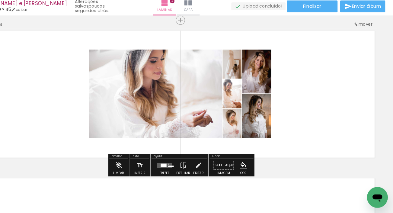
drag, startPoint x: 179, startPoint y: 168, endPoint x: 332, endPoint y: 147, distance: 153.6
click at [179, 168] on div at bounding box center [180, 168] width 5 height 3
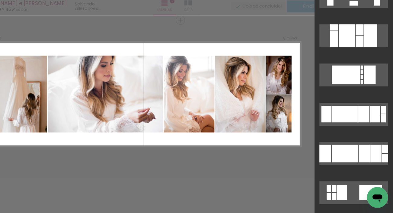
scroll to position [345, 0]
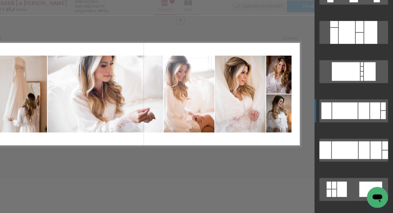
click at [374, 121] on div at bounding box center [376, 118] width 9 height 15
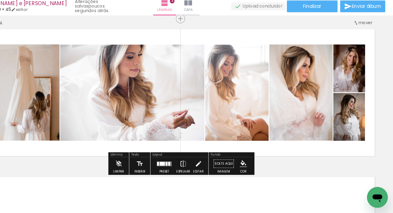
scroll to position [417, 0]
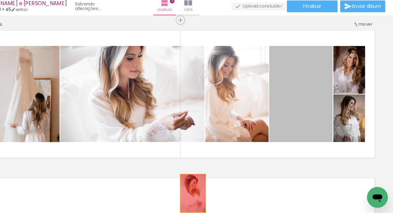
drag, startPoint x: 315, startPoint y: 117, endPoint x: 207, endPoint y: 195, distance: 133.7
click at [208, 195] on quentale-workspace at bounding box center [196, 106] width 393 height 213
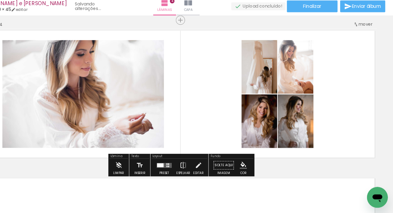
scroll to position [416, 0]
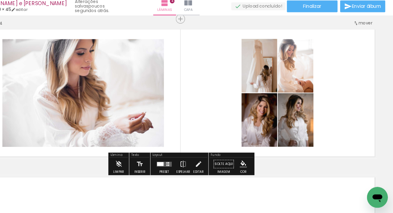
drag, startPoint x: 176, startPoint y: 167, endPoint x: 190, endPoint y: 164, distance: 13.5
click at [176, 167] on div at bounding box center [178, 168] width 6 height 4
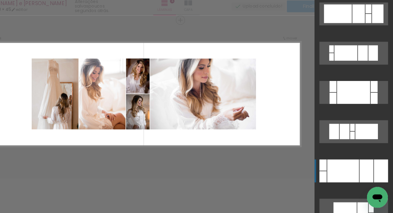
scroll to position [49, 0]
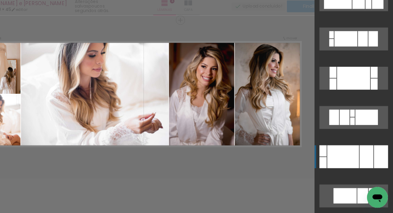
click at [360, 159] on div at bounding box center [347, 160] width 29 height 21
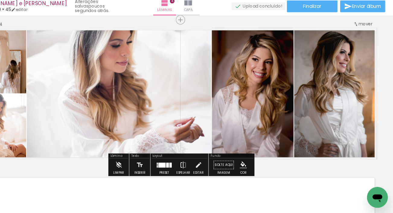
click at [82, 48] on paper-progress at bounding box center [82, 48] width 22 height 10
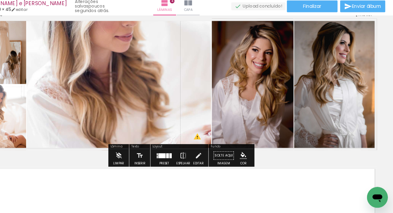
scroll to position [423, 0]
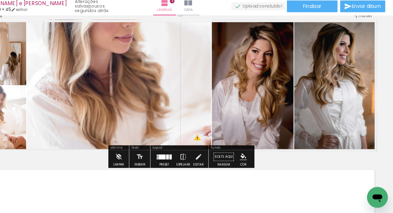
click at [67, 41] on paper-slider at bounding box center [80, 40] width 33 height 9
type paper-slider "100"
click at [69, 41] on div at bounding box center [81, 41] width 24 height 10
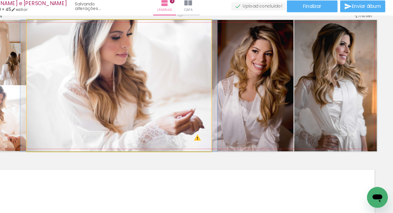
click at [65, 41] on div at bounding box center [69, 41] width 10 height 10
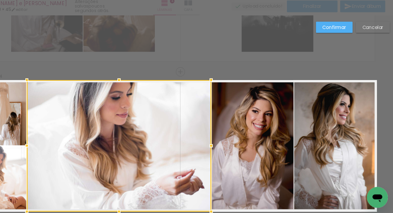
scroll to position [367, 0]
click at [156, 69] on div "Confirmar Cancelar" at bounding box center [196, 11] width 393 height 697
click at [0, 0] on slot "Confirmar" at bounding box center [0, 0] width 0 height 0
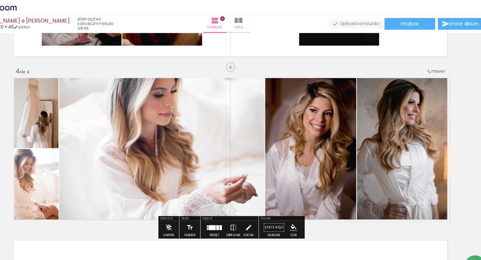
scroll to position [464, 0]
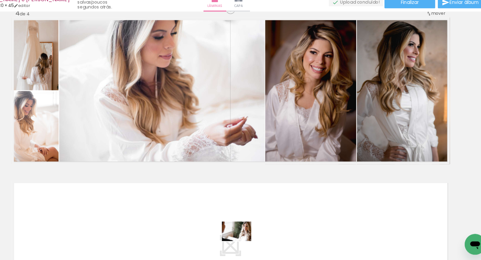
drag, startPoint x: 255, startPoint y: 222, endPoint x: 249, endPoint y: 243, distance: 21.3
click at [250, 213] on quentale-thumb at bounding box center [241, 240] width 34 height 35
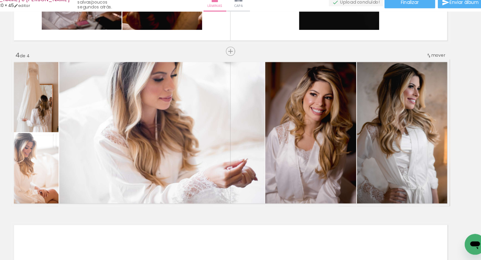
scroll to position [425, 0]
click at [393, 161] on div at bounding box center [400, 143] width 90 height 136
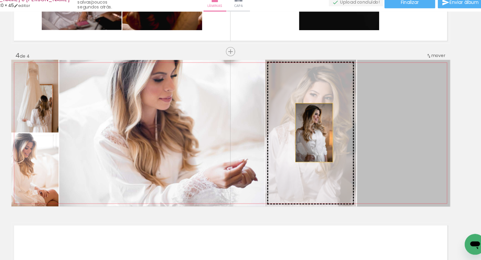
drag, startPoint x: 386, startPoint y: 136, endPoint x: 318, endPoint y: 143, distance: 68.9
click at [0, 0] on slot at bounding box center [0, 0] width 0 height 0
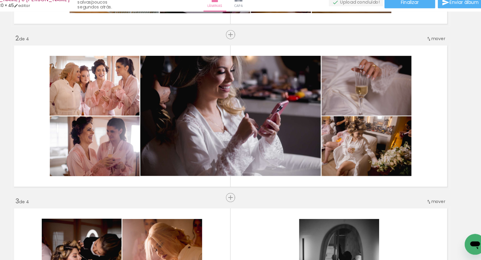
scroll to position [141, 0]
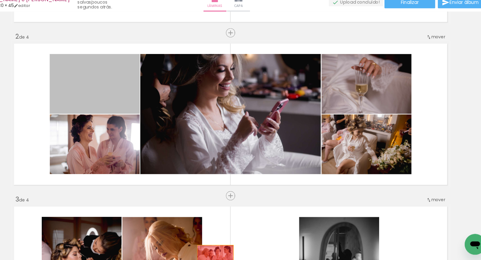
drag, startPoint x: 105, startPoint y: 96, endPoint x: 162, endPoint y: 180, distance: 101.3
click at [226, 213] on quentale-workspace at bounding box center [240, 130] width 481 height 260
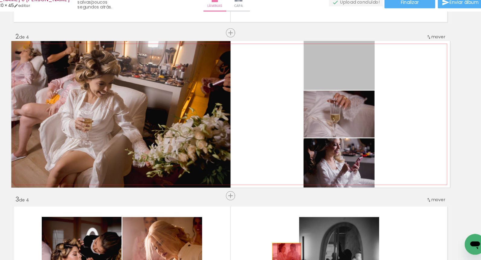
drag, startPoint x: 340, startPoint y: 82, endPoint x: 294, endPoint y: 251, distance: 175.1
click at [294, 213] on quentale-workspace at bounding box center [240, 130] width 481 height 260
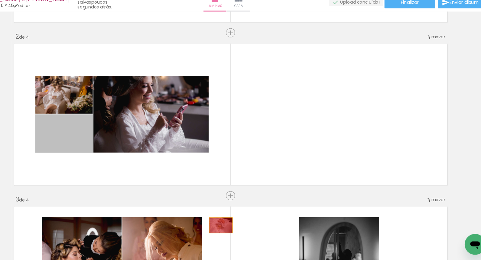
drag, startPoint x: 102, startPoint y: 147, endPoint x: 239, endPoint y: 231, distance: 160.9
click at [239, 213] on quentale-workspace at bounding box center [240, 130] width 481 height 260
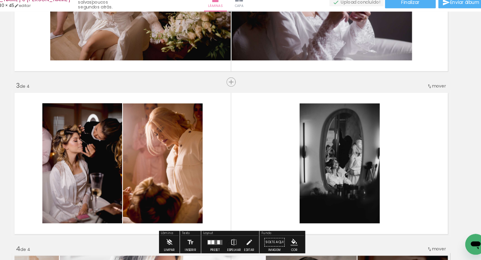
scroll to position [246, 0]
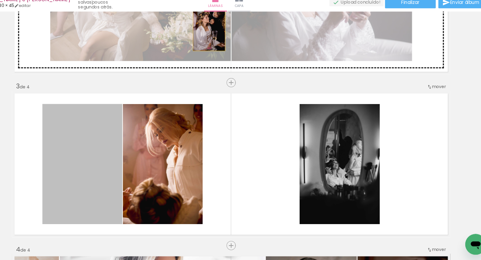
drag, startPoint x: 87, startPoint y: 154, endPoint x: 152, endPoint y: 174, distance: 68.0
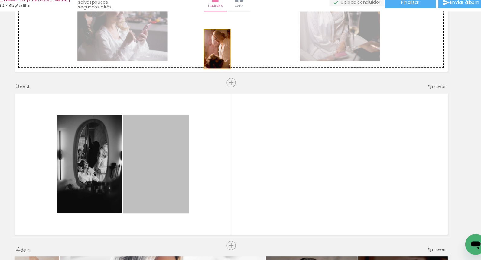
drag, startPoint x: 163, startPoint y: 169, endPoint x: 147, endPoint y: 146, distance: 28.6
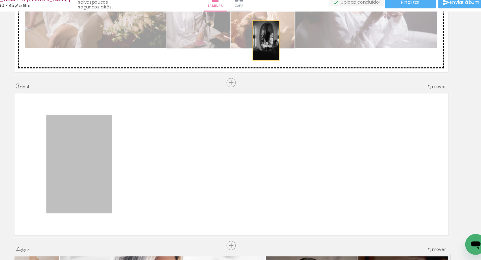
drag, startPoint x: 167, startPoint y: 137, endPoint x: 274, endPoint y: 63, distance: 129.4
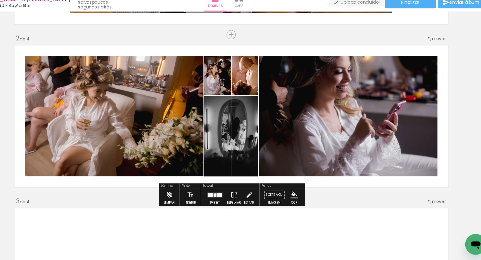
scroll to position [138, 0]
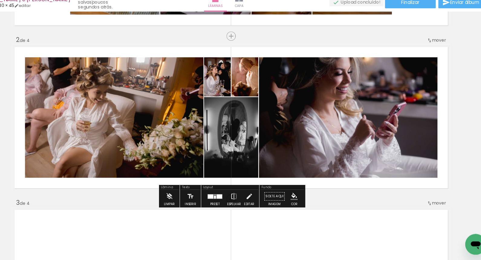
drag, startPoint x: 225, startPoint y: 202, endPoint x: 235, endPoint y: 200, distance: 10.1
click at [225, 202] on quentale-layouter at bounding box center [225, 201] width 14 height 5
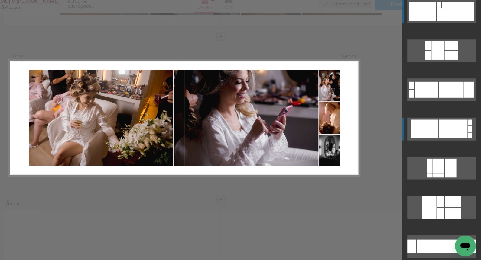
scroll to position [140, 0]
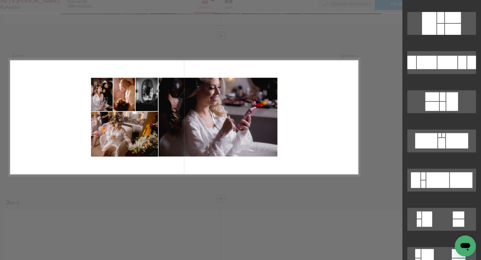
scroll to position [417, 0]
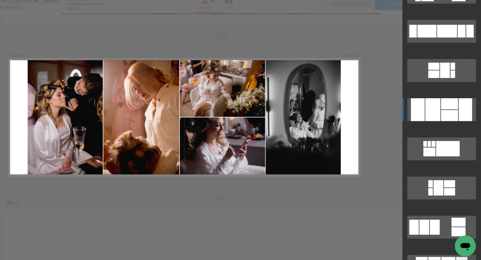
click at [457, 118] on div at bounding box center [452, 114] width 16 height 10
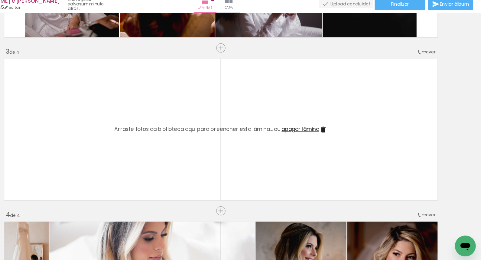
scroll to position [285, 0]
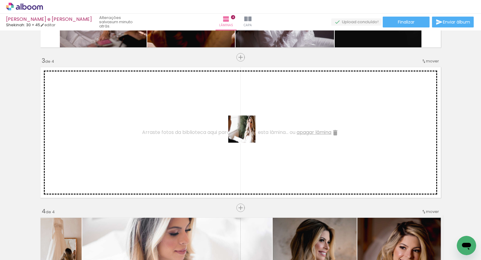
drag, startPoint x: 251, startPoint y: 222, endPoint x: 246, endPoint y: 134, distance: 87.8
click at [246, 133] on quentale-workspace at bounding box center [240, 130] width 481 height 260
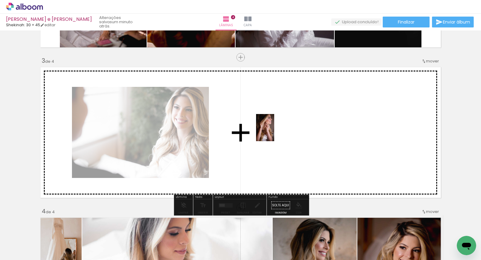
drag, startPoint x: 279, startPoint y: 236, endPoint x: 273, endPoint y: 143, distance: 92.6
click at [274, 132] on quentale-workspace at bounding box center [240, 130] width 481 height 260
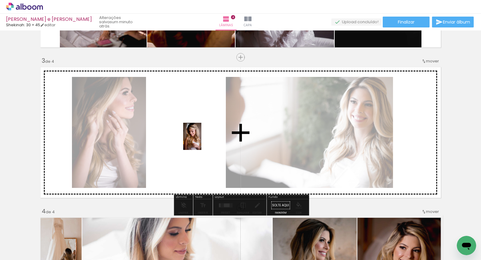
click at [201, 141] on quentale-workspace at bounding box center [240, 130] width 481 height 260
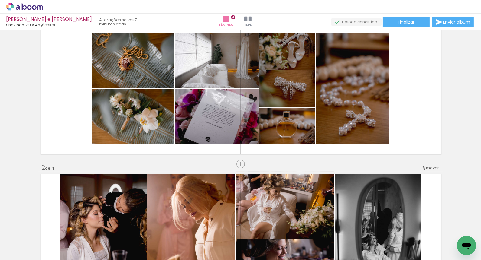
scroll to position [0, 0]
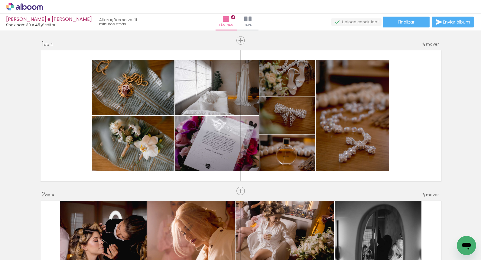
click at [47, 106] on quentale-layouter at bounding box center [240, 116] width 405 height 136
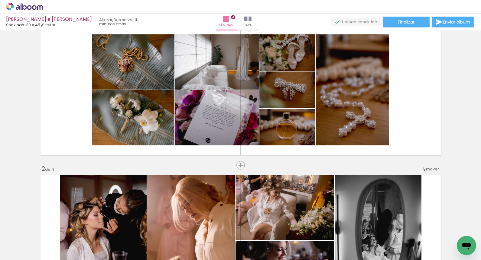
scroll to position [0, 72]
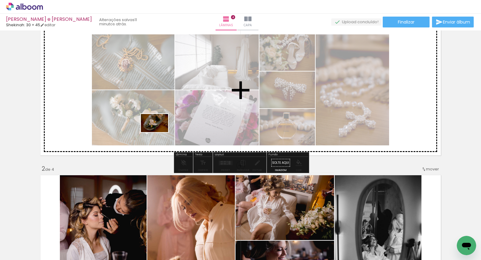
drag, startPoint x: 229, startPoint y: 241, endPoint x: 159, endPoint y: 133, distance: 128.9
click at [159, 133] on quentale-workspace at bounding box center [240, 130] width 481 height 260
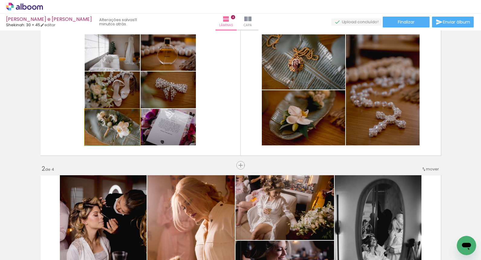
click at [115, 140] on quentale-photo at bounding box center [112, 127] width 55 height 37
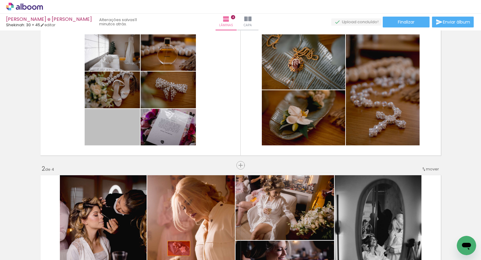
drag, startPoint x: 131, startPoint y: 133, endPoint x: 178, endPoint y: 249, distance: 126.2
click at [178, 249] on quentale-workspace at bounding box center [240, 130] width 481 height 260
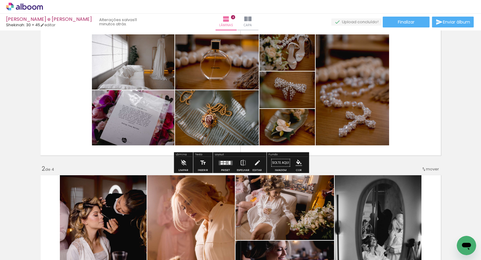
click at [221, 163] on div at bounding box center [221, 164] width 2 height 2
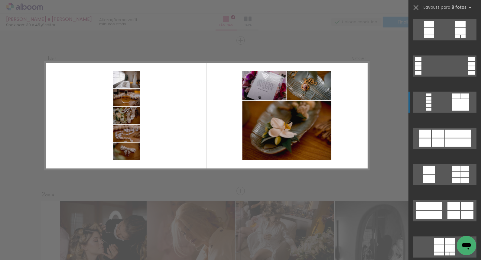
scroll to position [762, 0]
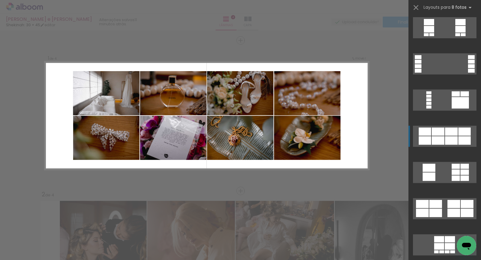
click at [447, 140] on div at bounding box center [451, 141] width 13 height 8
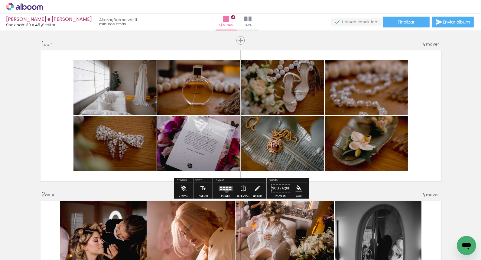
click at [225, 191] on quentale-layouter at bounding box center [225, 188] width 14 height 5
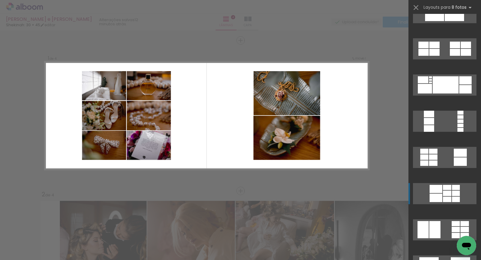
scroll to position [384, 0]
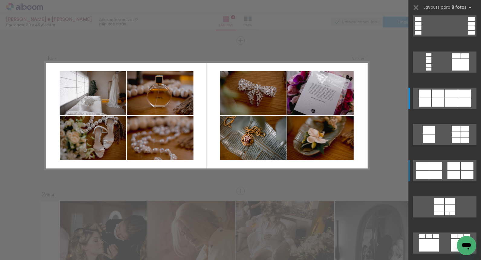
scroll to position [798, 0]
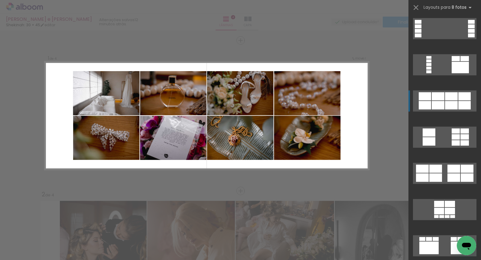
click at [451, 100] on div at bounding box center [451, 96] width 13 height 8
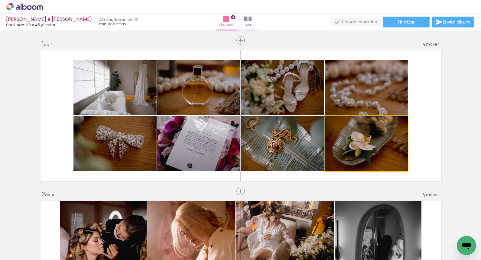
click at [364, 146] on div at bounding box center [365, 143] width 83 height 55
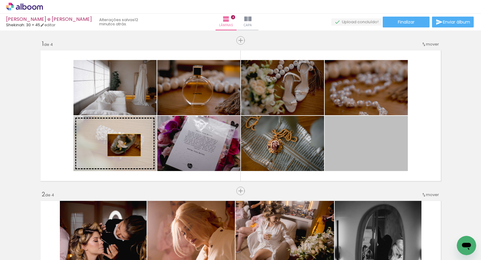
drag, startPoint x: 349, startPoint y: 142, endPoint x: 123, endPoint y: 145, distance: 226.2
click at [0, 0] on slot at bounding box center [0, 0] width 0 height 0
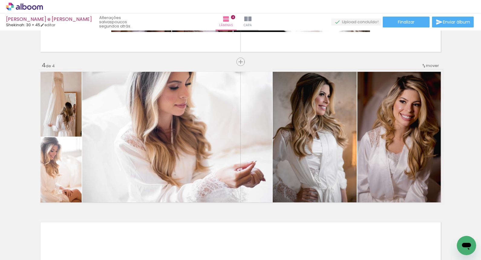
scroll to position [432, 0]
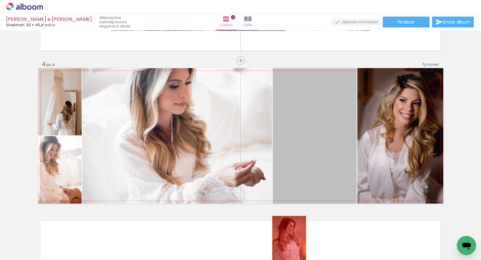
drag, startPoint x: 327, startPoint y: 161, endPoint x: 288, endPoint y: 244, distance: 91.7
click at [288, 244] on quentale-workspace at bounding box center [240, 130] width 481 height 260
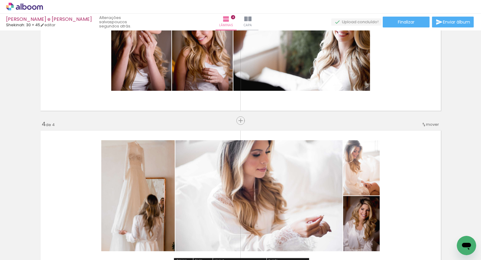
scroll to position [371, 0]
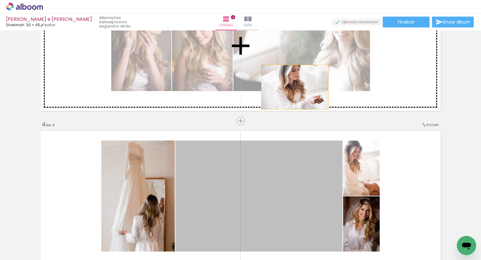
drag, startPoint x: 275, startPoint y: 178, endPoint x: 294, endPoint y: 105, distance: 75.8
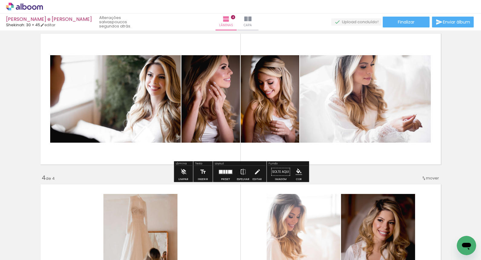
scroll to position [316, 0]
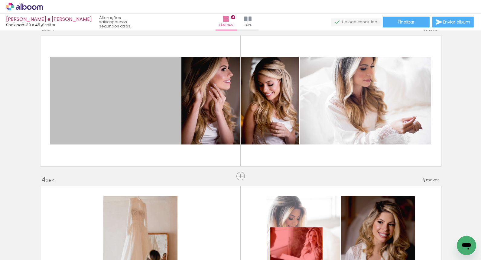
drag, startPoint x: 130, startPoint y: 121, endPoint x: 296, endPoint y: 245, distance: 207.4
click at [296, 245] on quentale-workspace at bounding box center [240, 130] width 481 height 260
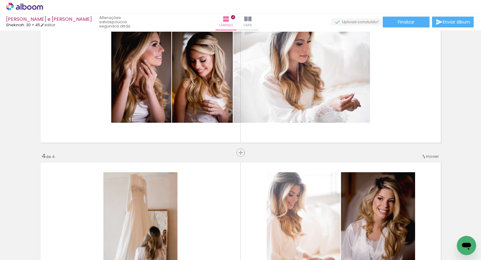
scroll to position [339, 0]
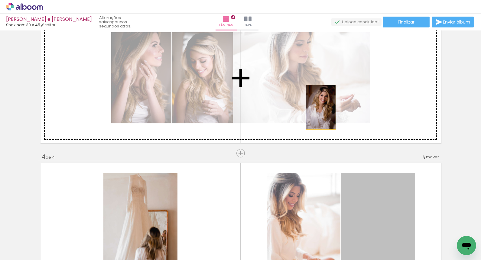
drag, startPoint x: 372, startPoint y: 201, endPoint x: 317, endPoint y: 126, distance: 92.9
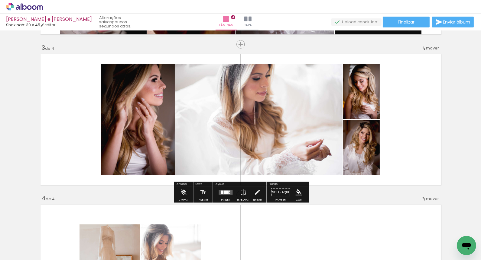
scroll to position [294, 0]
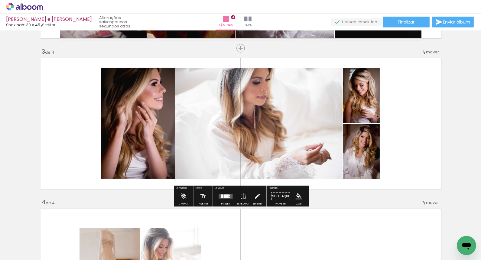
click at [223, 198] on div at bounding box center [225, 197] width 5 height 4
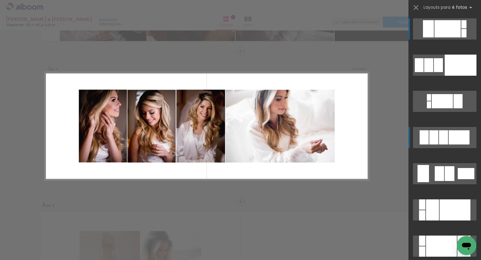
scroll to position [291, 0]
click at [455, 140] on div at bounding box center [458, 137] width 21 height 14
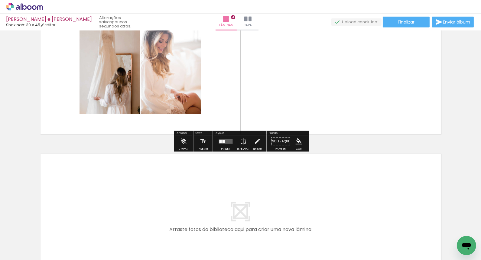
scroll to position [500, 0]
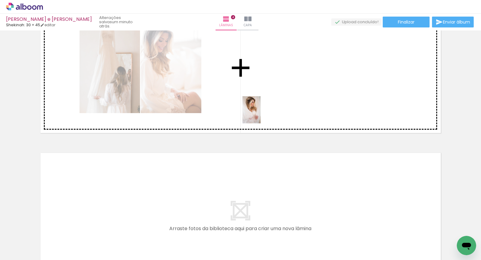
drag, startPoint x: 183, startPoint y: 248, endPoint x: 264, endPoint y: 108, distance: 162.1
click at [264, 108] on quentale-workspace at bounding box center [240, 130] width 481 height 260
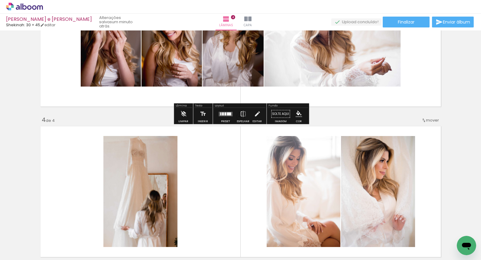
scroll to position [458, 0]
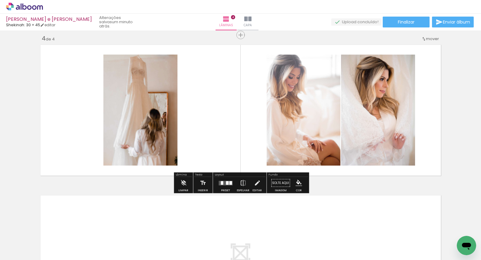
click at [224, 185] on quentale-layouter at bounding box center [225, 183] width 14 height 5
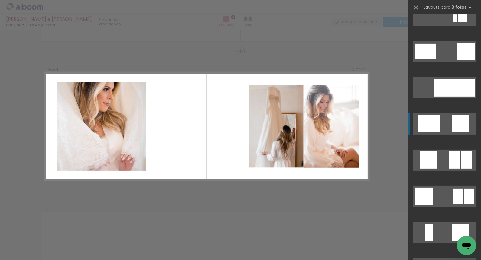
scroll to position [596, 0]
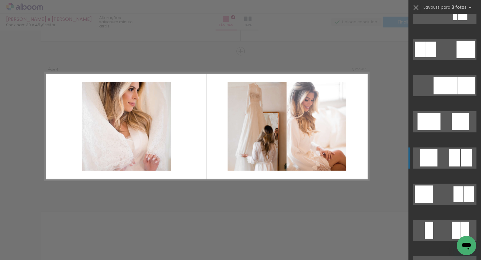
click at [453, 156] on div at bounding box center [454, 158] width 11 height 17
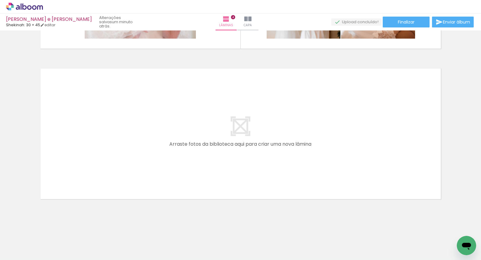
scroll to position [0, 1042]
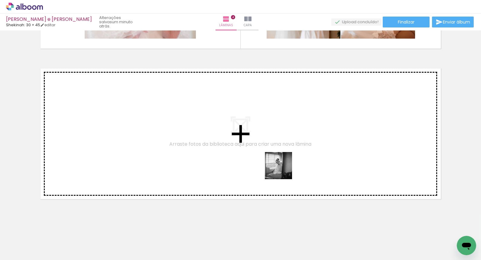
drag, startPoint x: 368, startPoint y: 240, endPoint x: 278, endPoint y: 165, distance: 116.4
click at [278, 165] on quentale-workspace at bounding box center [240, 130] width 481 height 260
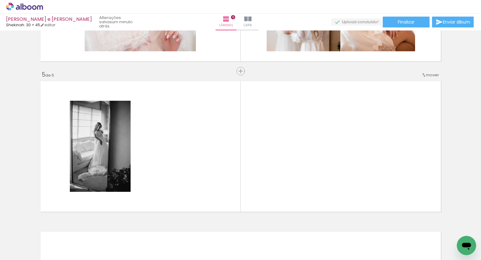
scroll to position [562, 0]
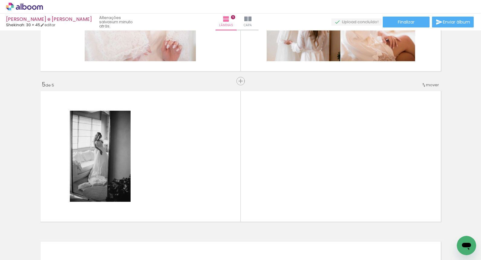
drag, startPoint x: 130, startPoint y: 172, endPoint x: 298, endPoint y: 240, distance: 180.6
click at [305, 242] on quentale-workspace at bounding box center [240, 130] width 481 height 260
